Goal: Task Accomplishment & Management: Manage account settings

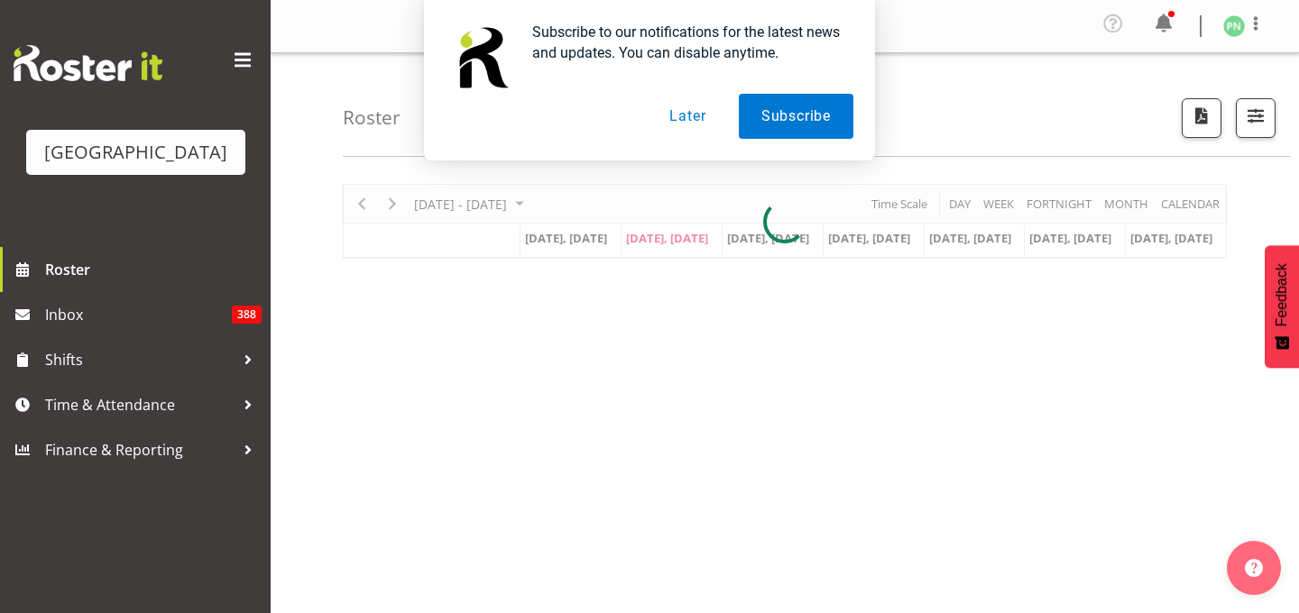
click at [685, 115] on button "Later" at bounding box center [687, 116] width 81 height 45
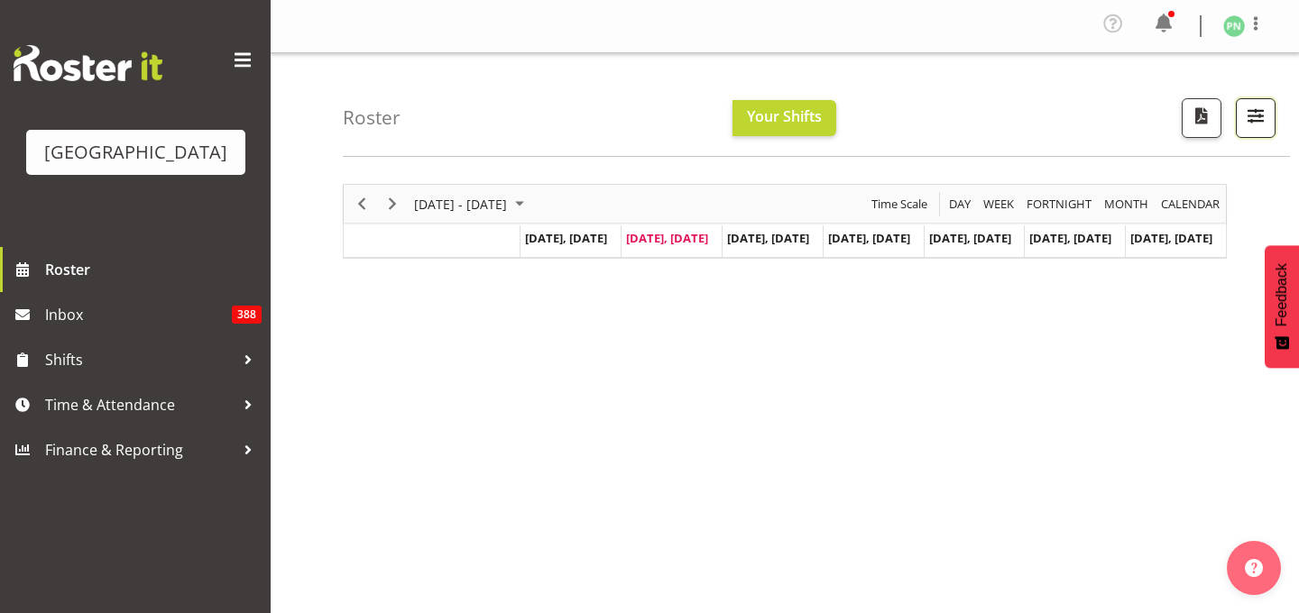
click at [1244, 126] on span "button" at bounding box center [1255, 115] width 23 height 23
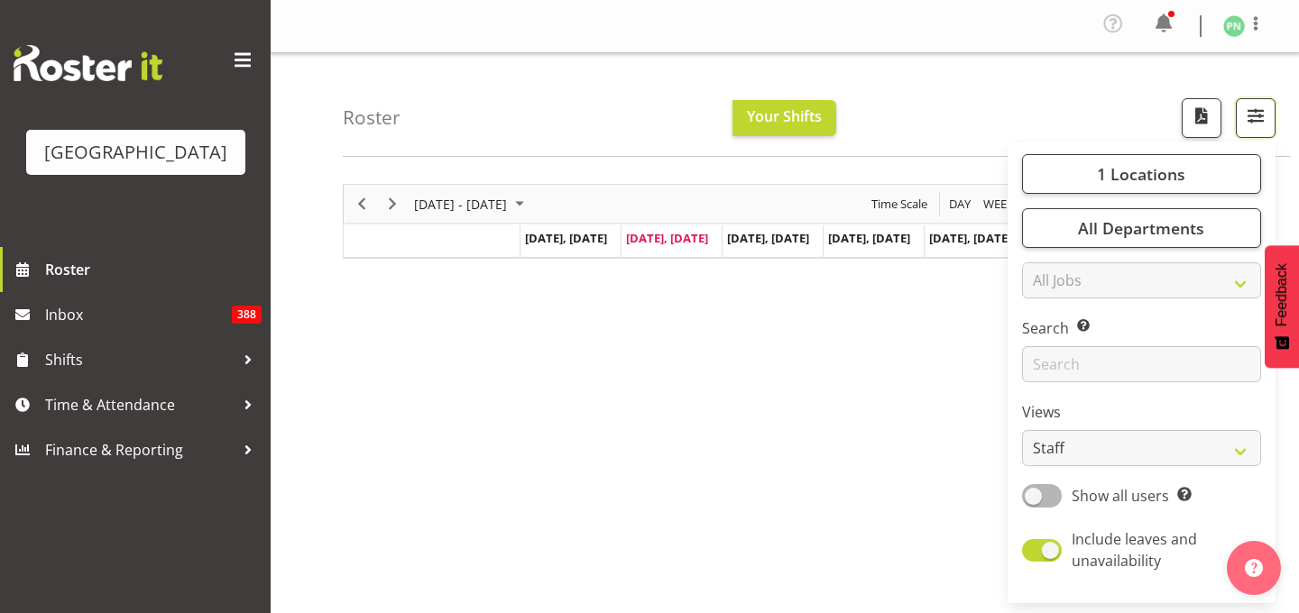
scroll to position [297, 0]
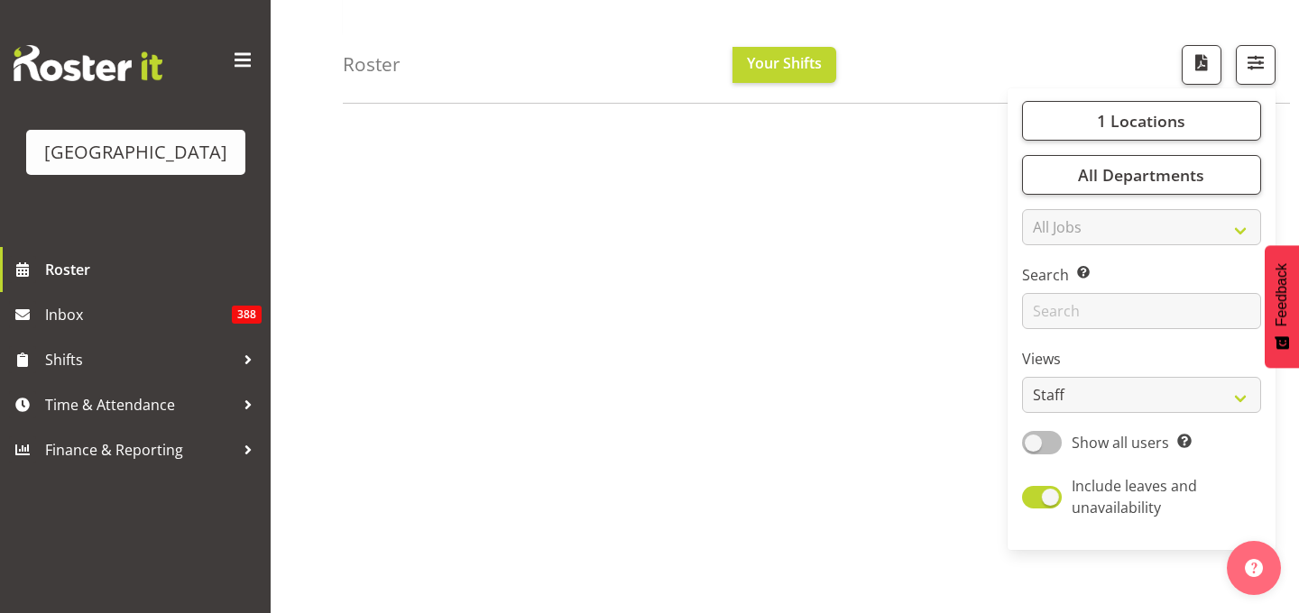
click at [1022, 454] on span at bounding box center [1042, 442] width 40 height 23
click at [1022, 448] on input "Show all users Show only rostered employees" at bounding box center [1028, 443] width 12 height 12
checkbox input "true"
click at [1077, 413] on select "Staff Role Shift - Horizontal Shift - Vertical Staff - Location" at bounding box center [1141, 395] width 239 height 36
select select "shiftH"
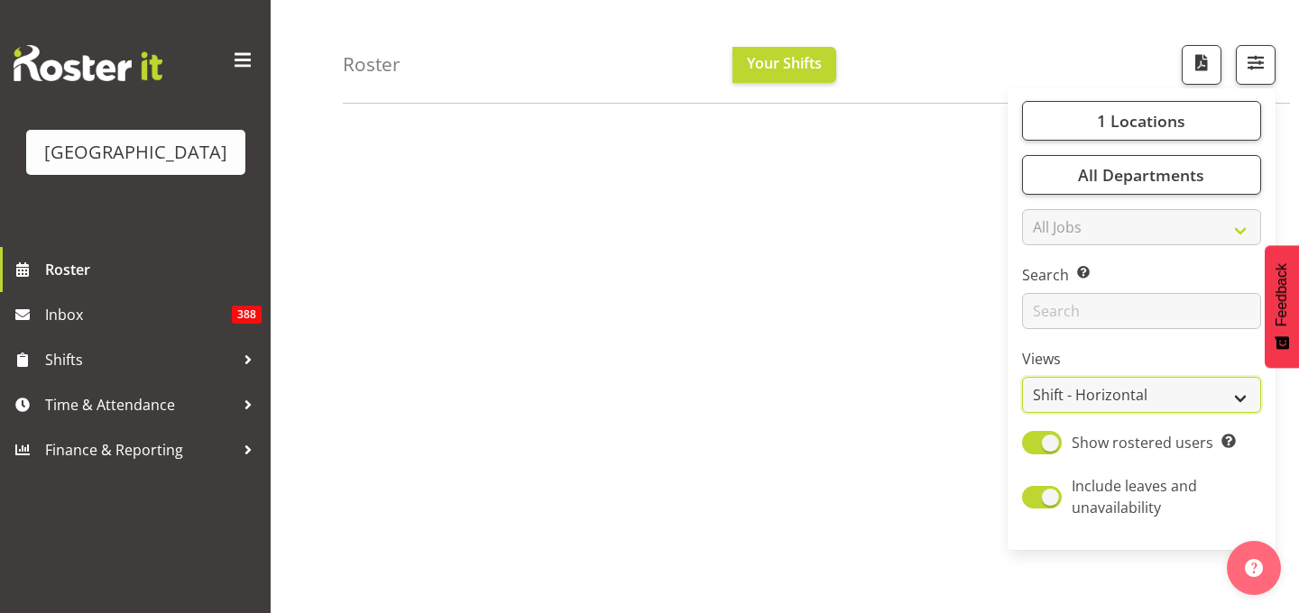
click at [1022, 413] on select "Staff Role Shift - Horizontal Shift - Vertical Staff - Location" at bounding box center [1141, 395] width 239 height 36
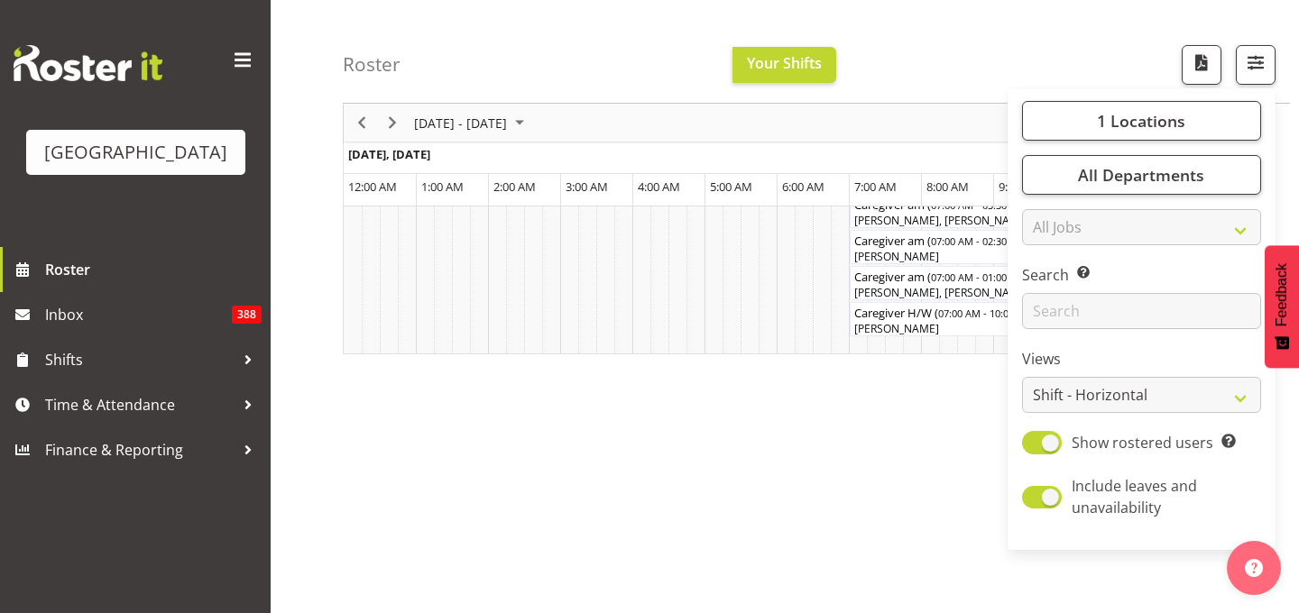
click at [967, 76] on div "Roster Your Shifts 1 Locations [GEOGRAPHIC_DATA] Kitchen [GEOGRAPHIC_DATA] Sele…" at bounding box center [816, 52] width 947 height 104
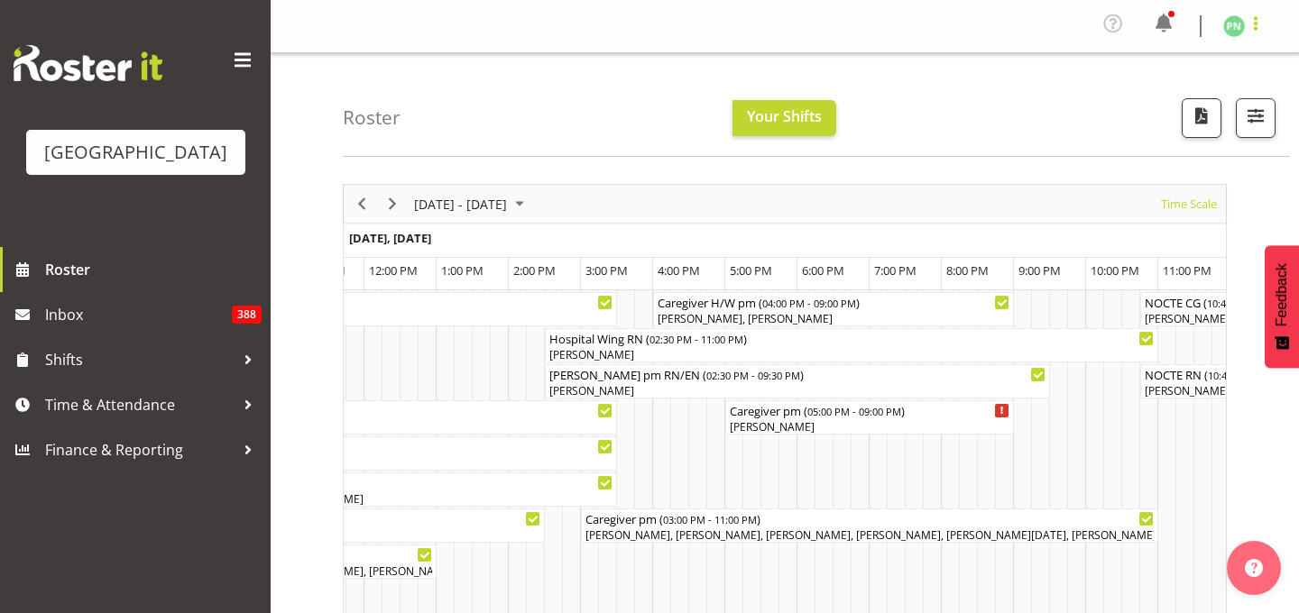
click at [1251, 33] on span at bounding box center [1256, 24] width 22 height 22
click at [1129, 115] on link "Log Out" at bounding box center [1179, 99] width 173 height 32
